Goal: Entertainment & Leisure: Browse casually

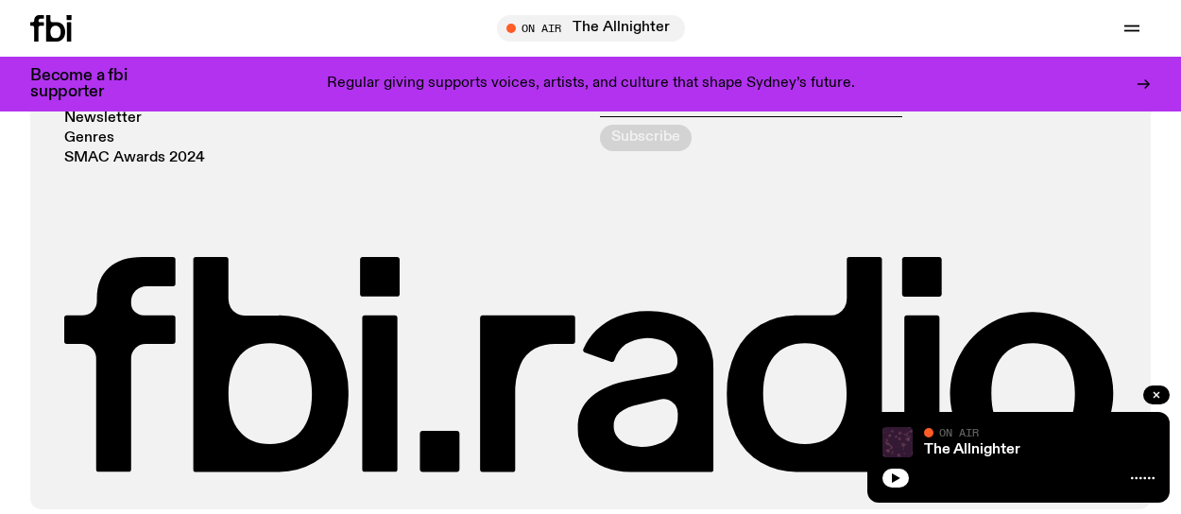
scroll to position [3960, 0]
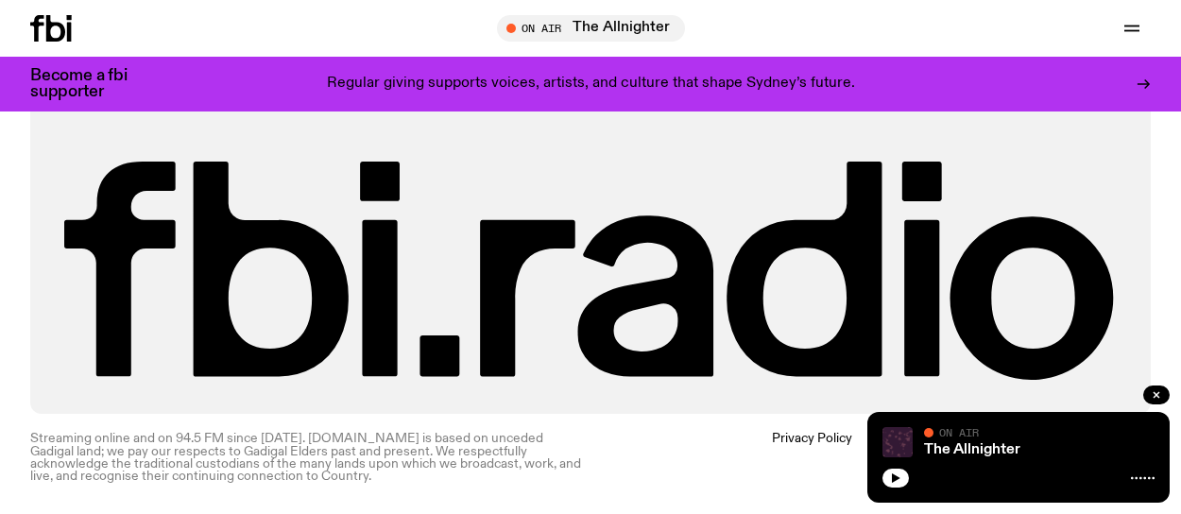
scroll to position [6747, 0]
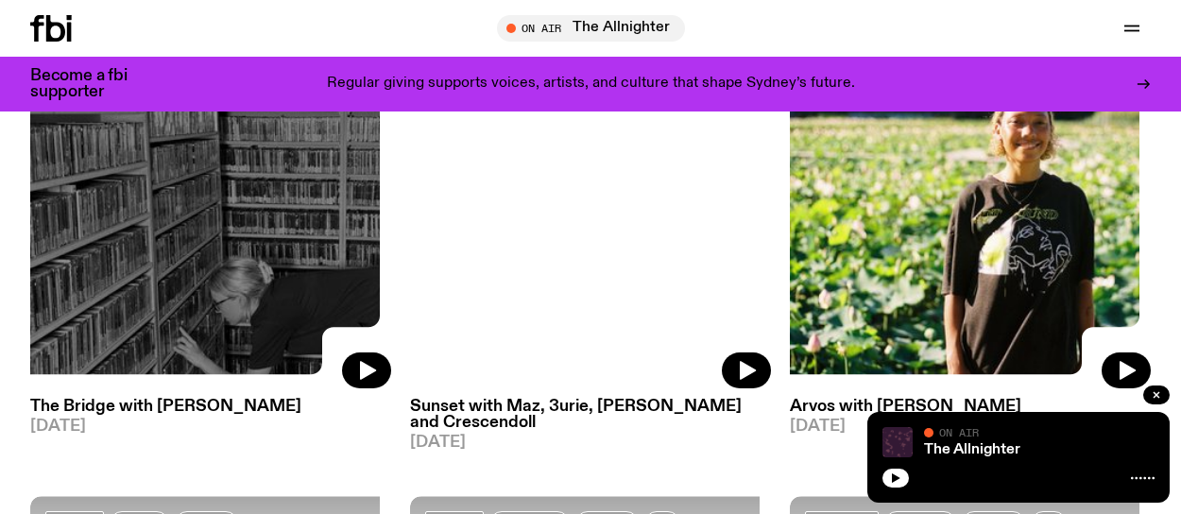
scroll to position [3903, 0]
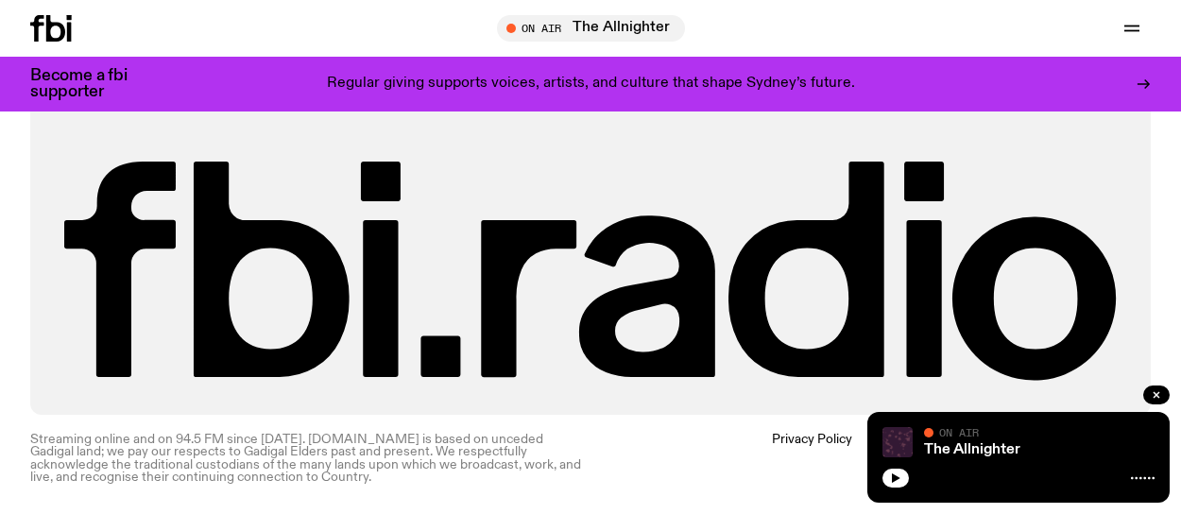
scroll to position [9167, 0]
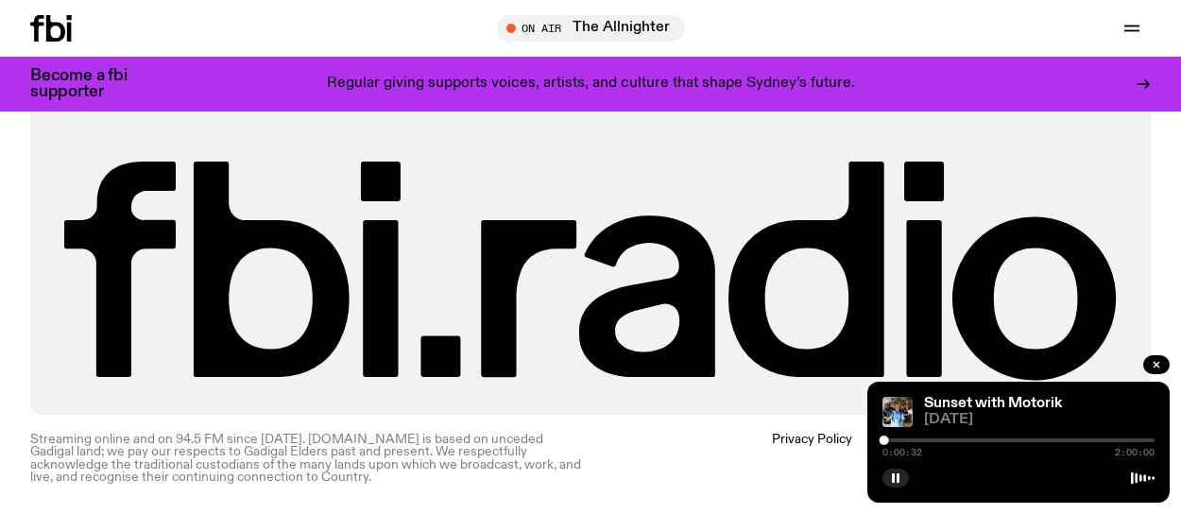
click at [882, 438] on div at bounding box center [1018, 440] width 272 height 4
